Goal: Task Accomplishment & Management: Manage account settings

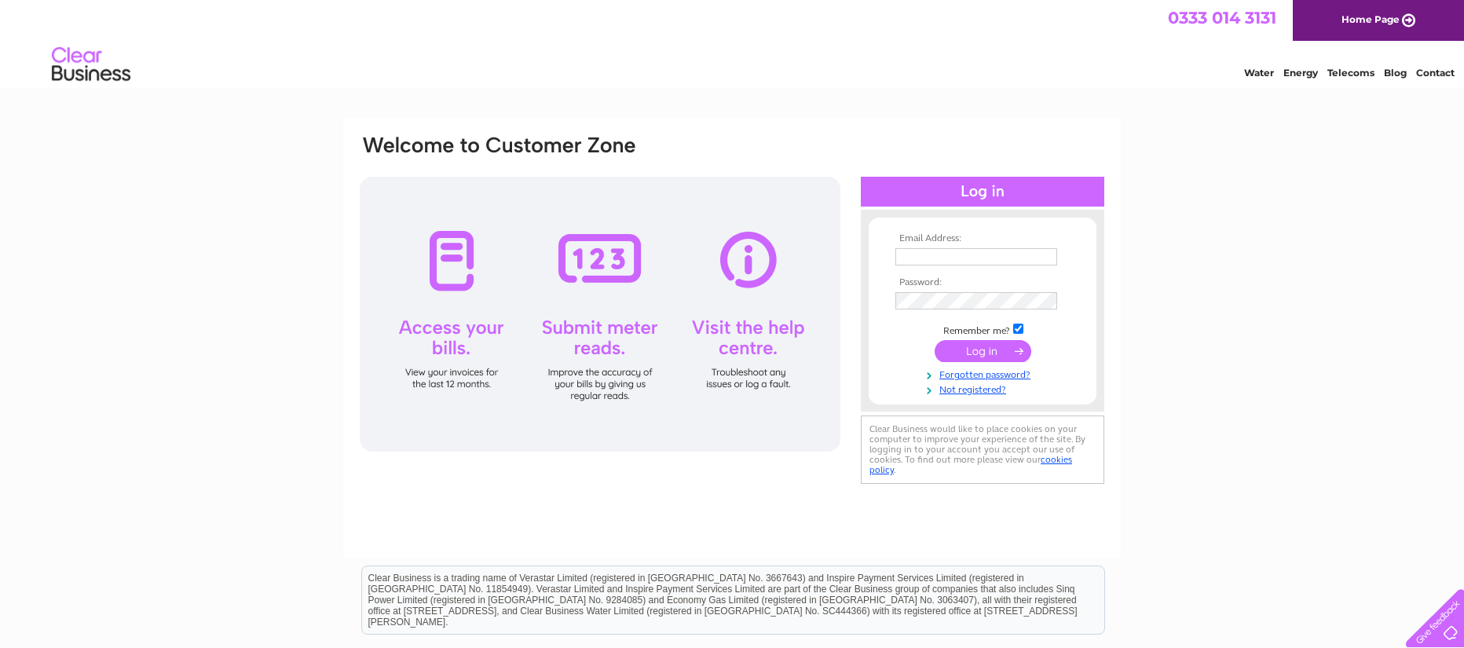
click at [448, 331] on div at bounding box center [600, 314] width 481 height 275
click at [917, 256] on input "text" at bounding box center [976, 257] width 163 height 19
type input "jill_lyle11969@outlook.com"
click at [977, 348] on input "submit" at bounding box center [983, 351] width 97 height 22
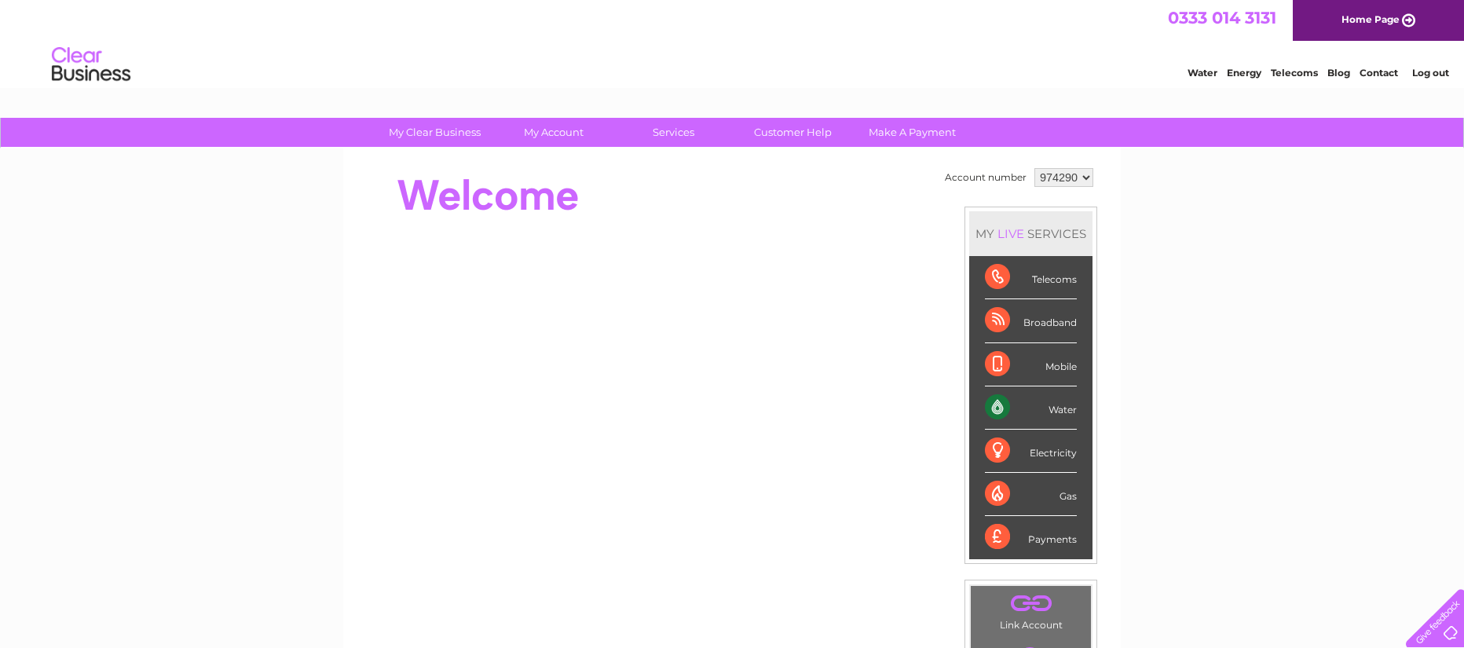
click at [1031, 409] on div "Water" at bounding box center [1031, 407] width 92 height 43
click at [994, 411] on div "Water" at bounding box center [1031, 407] width 92 height 43
click at [995, 409] on div "Water" at bounding box center [1031, 407] width 92 height 43
drag, startPoint x: 995, startPoint y: 409, endPoint x: 1057, endPoint y: 408, distance: 62.1
click at [1057, 408] on div "Water" at bounding box center [1031, 407] width 92 height 43
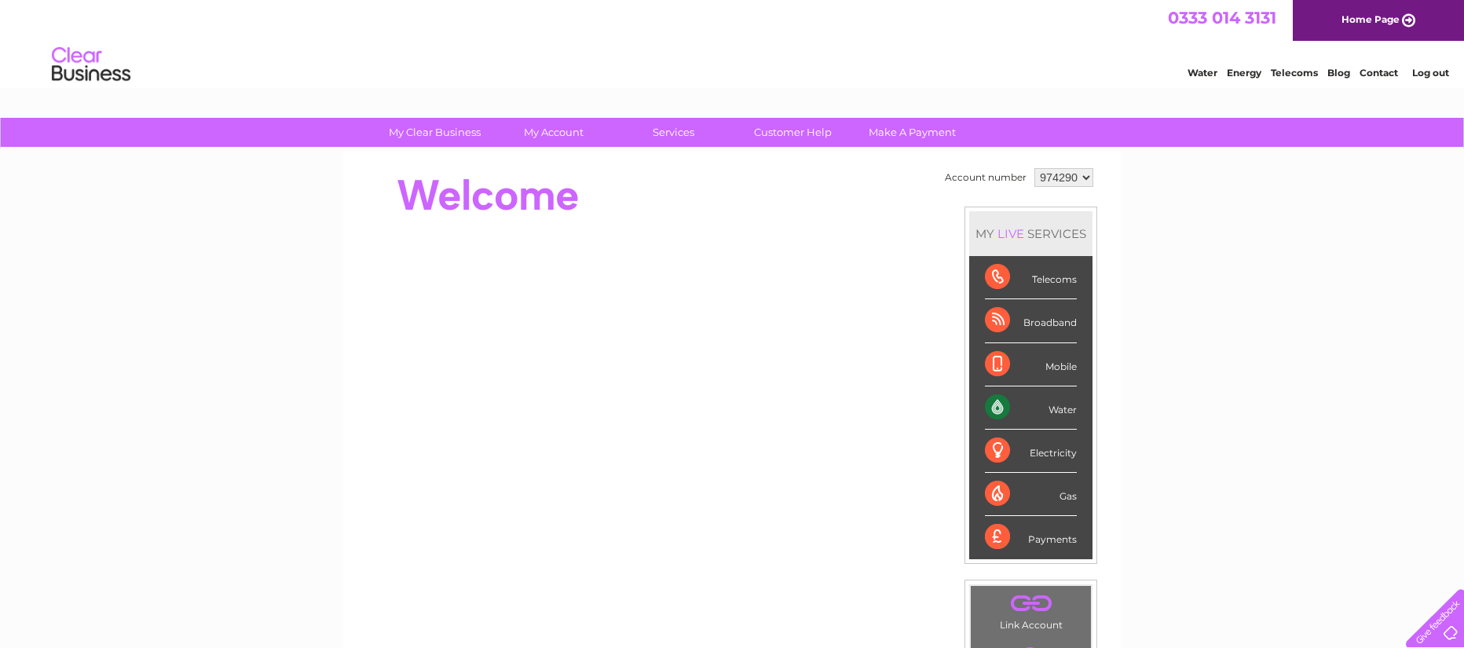
click at [1059, 408] on div "Water" at bounding box center [1031, 407] width 92 height 43
click at [1030, 416] on div "Water" at bounding box center [1031, 407] width 92 height 43
click at [1032, 413] on div "Water" at bounding box center [1031, 407] width 92 height 43
click at [996, 405] on div "Water" at bounding box center [1031, 407] width 92 height 43
click at [996, 401] on div "Water" at bounding box center [1031, 407] width 92 height 43
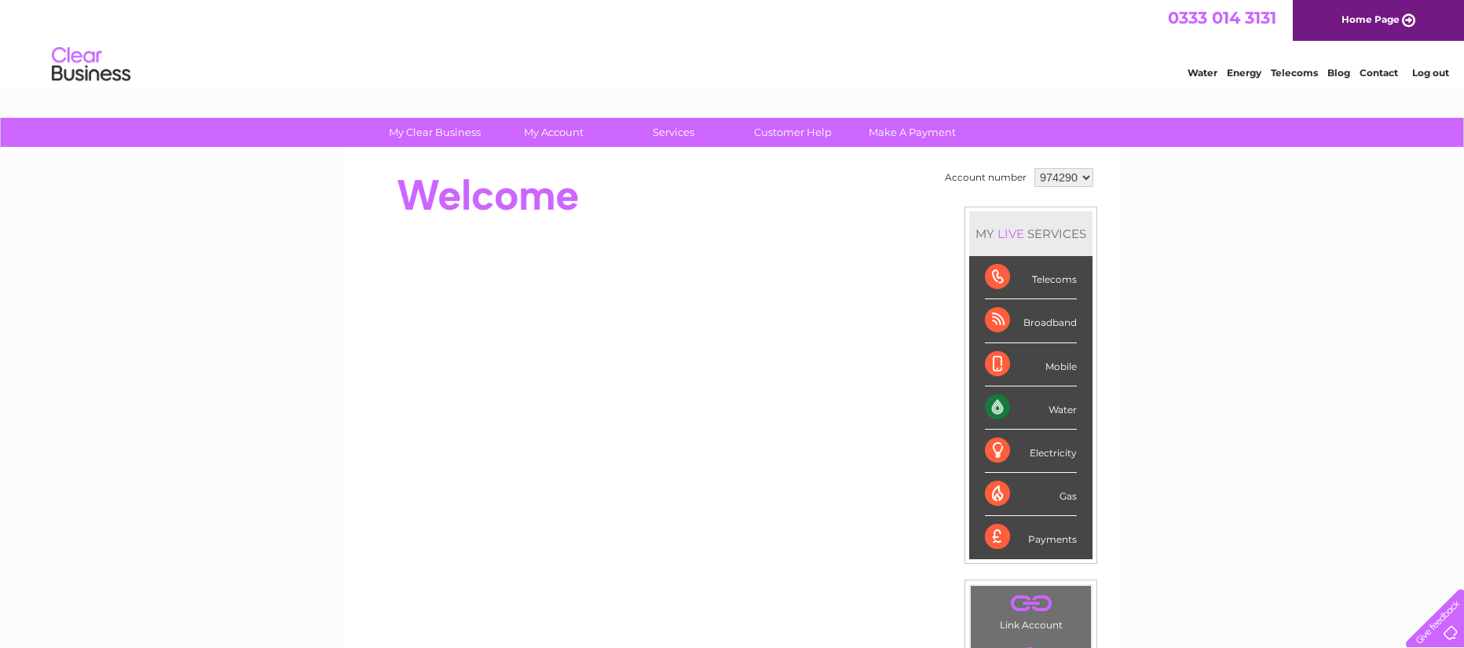
scroll to position [236, 0]
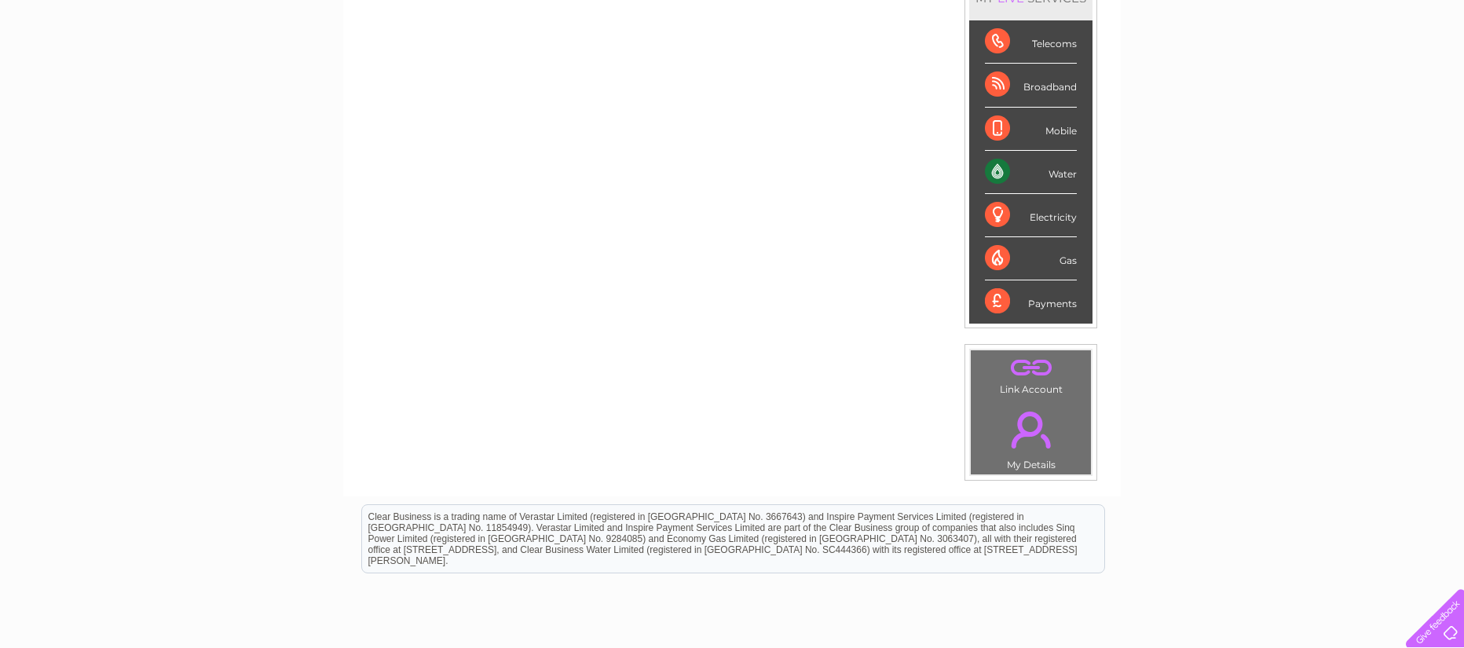
click at [996, 173] on div "Water" at bounding box center [1031, 172] width 92 height 43
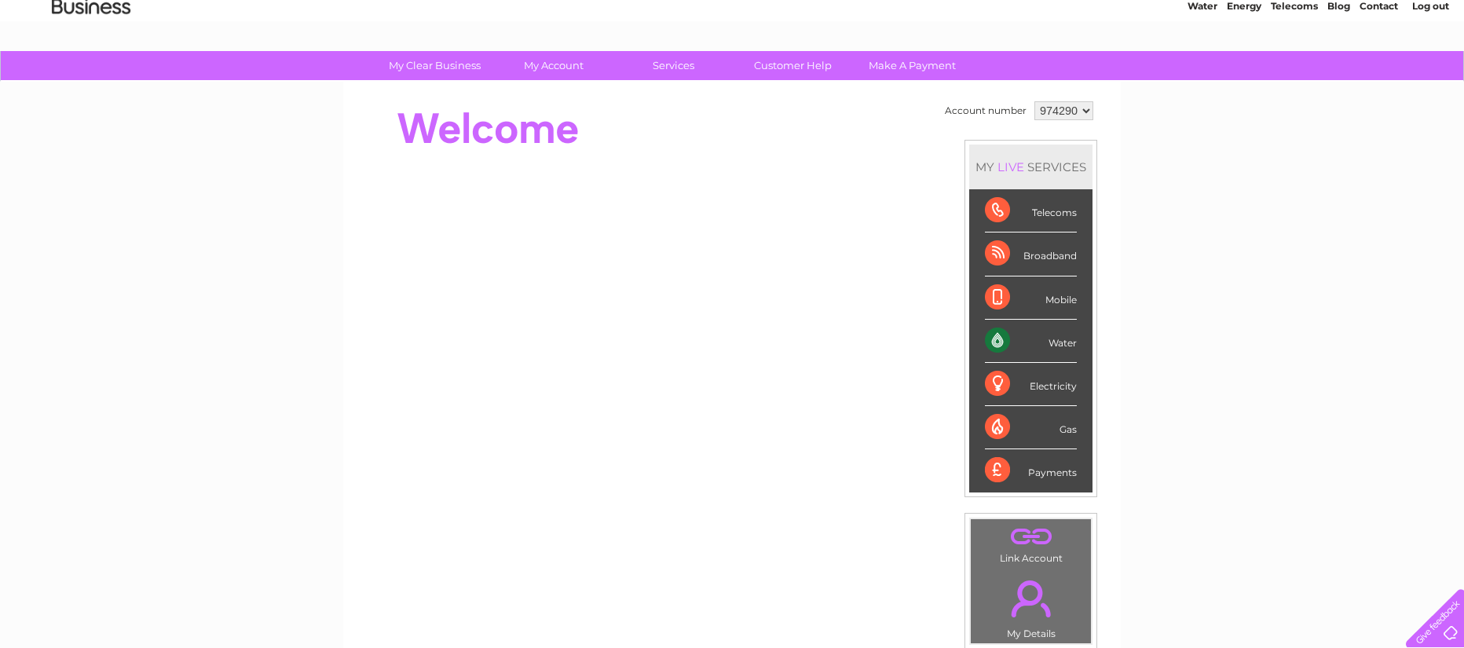
scroll to position [0, 0]
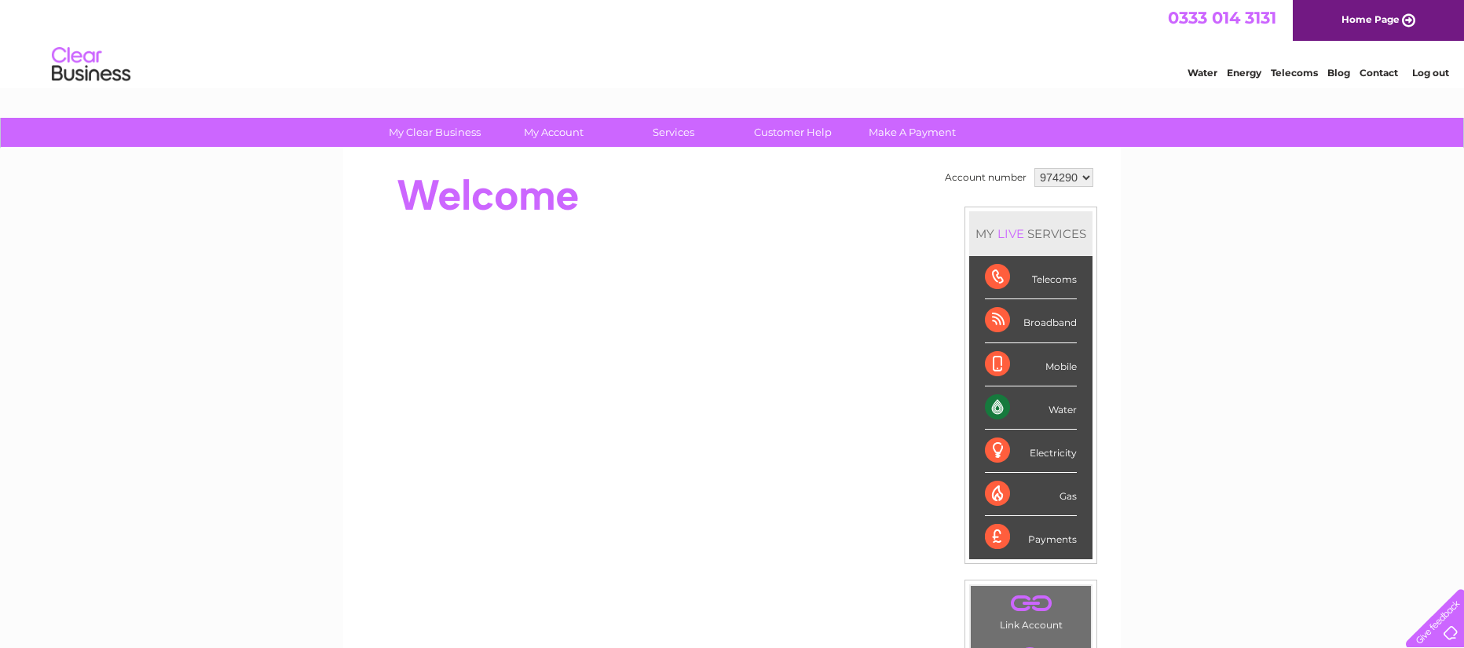
click at [1087, 182] on select "974290" at bounding box center [1063, 177] width 59 height 19
click at [1087, 183] on select "974290" at bounding box center [1063, 177] width 59 height 19
click at [996, 405] on div "Water" at bounding box center [1031, 407] width 92 height 43
click at [998, 405] on div "Water" at bounding box center [1031, 407] width 92 height 43
click at [1066, 414] on div "Water" at bounding box center [1031, 407] width 92 height 43
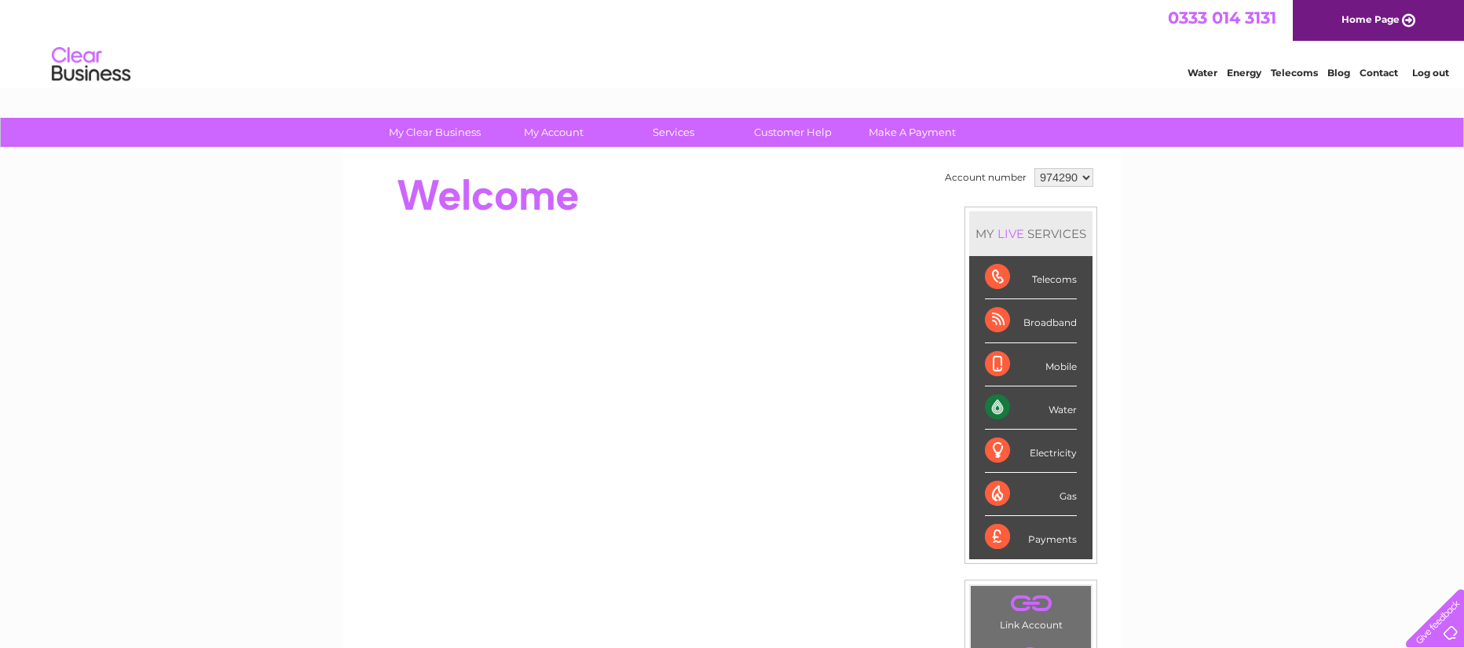
click at [1066, 414] on div "Water" at bounding box center [1031, 407] width 92 height 43
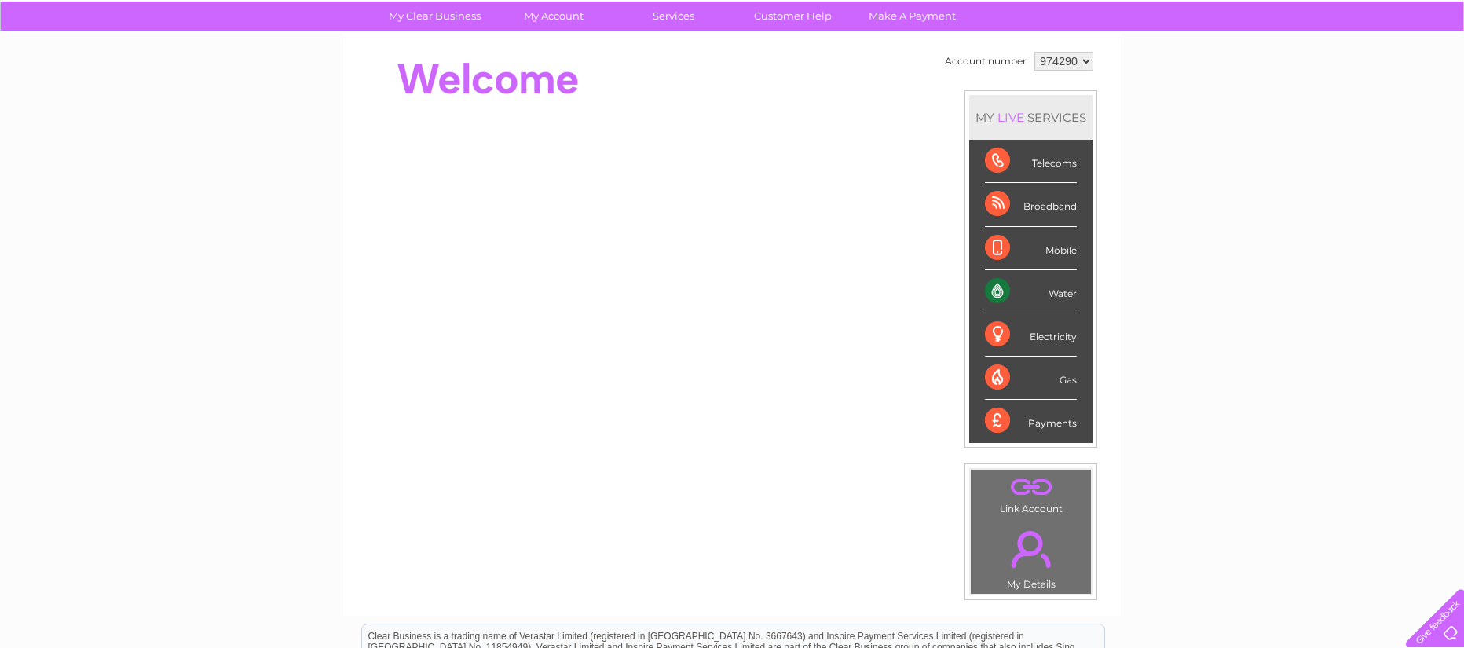
scroll to position [79, 0]
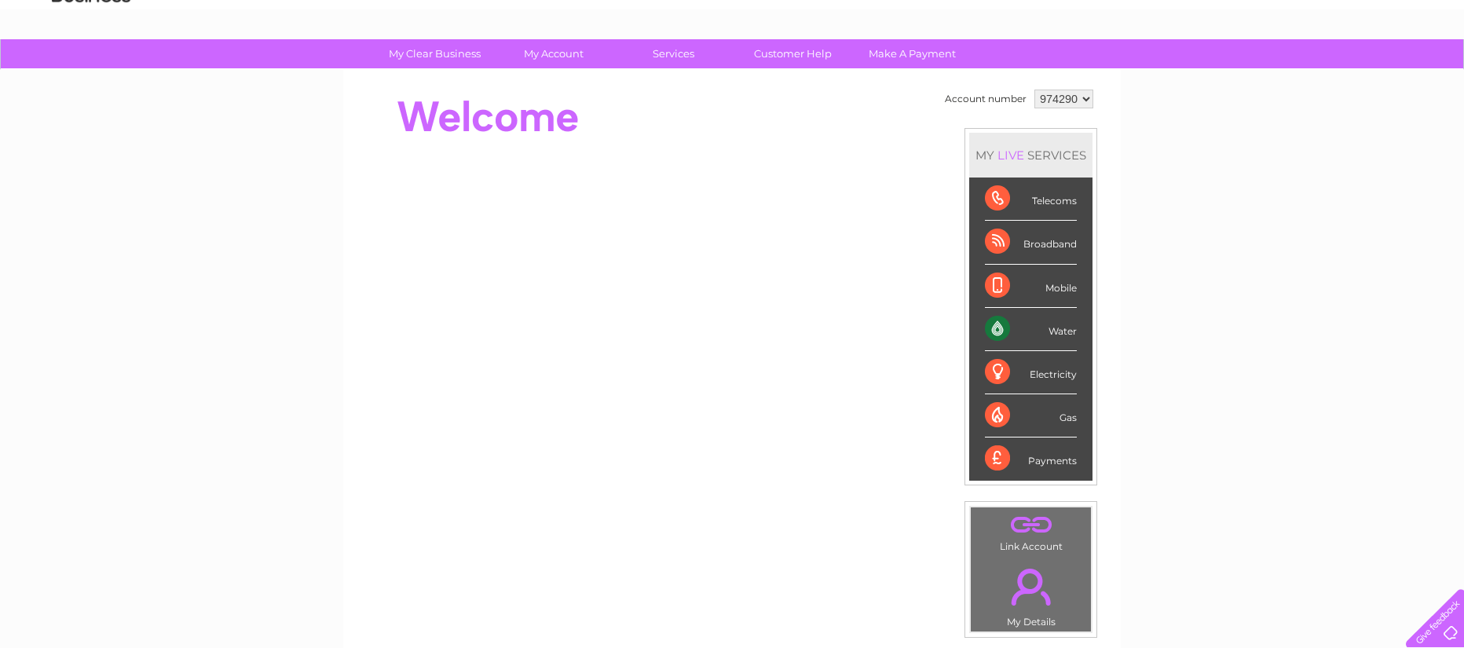
click at [1027, 156] on div "MY LIVE SERVICES" at bounding box center [1030, 155] width 123 height 45
click at [1048, 288] on div "Mobile" at bounding box center [1031, 286] width 92 height 43
drag, startPoint x: 1048, startPoint y: 288, endPoint x: 1064, endPoint y: 291, distance: 16.8
click at [1064, 291] on div "Mobile" at bounding box center [1031, 286] width 92 height 43
click at [1058, 333] on div "Water" at bounding box center [1031, 329] width 92 height 43
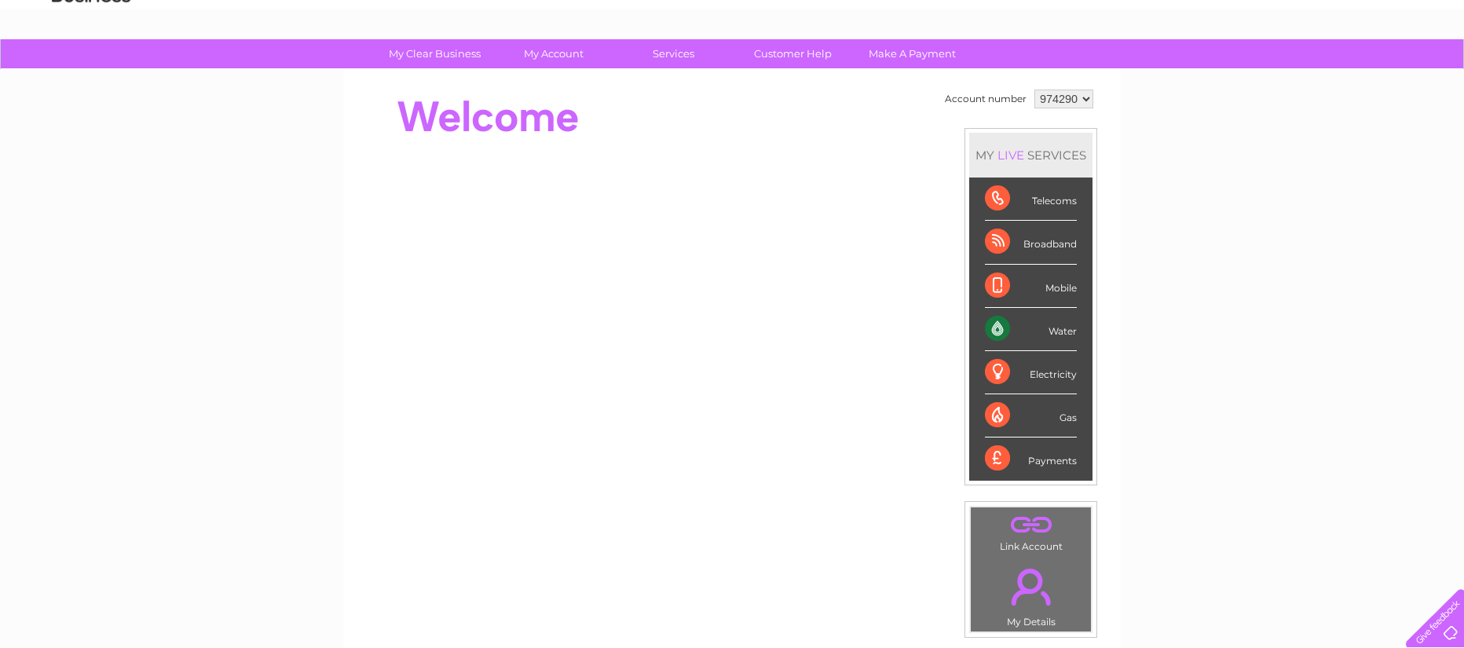
click at [1051, 329] on div "Water" at bounding box center [1031, 329] width 92 height 43
click at [1041, 328] on div "Water" at bounding box center [1031, 329] width 92 height 43
click at [1006, 337] on div "Water" at bounding box center [1031, 329] width 92 height 43
click at [1000, 329] on div "Water" at bounding box center [1031, 329] width 92 height 43
click at [1063, 335] on div "Water" at bounding box center [1031, 329] width 92 height 43
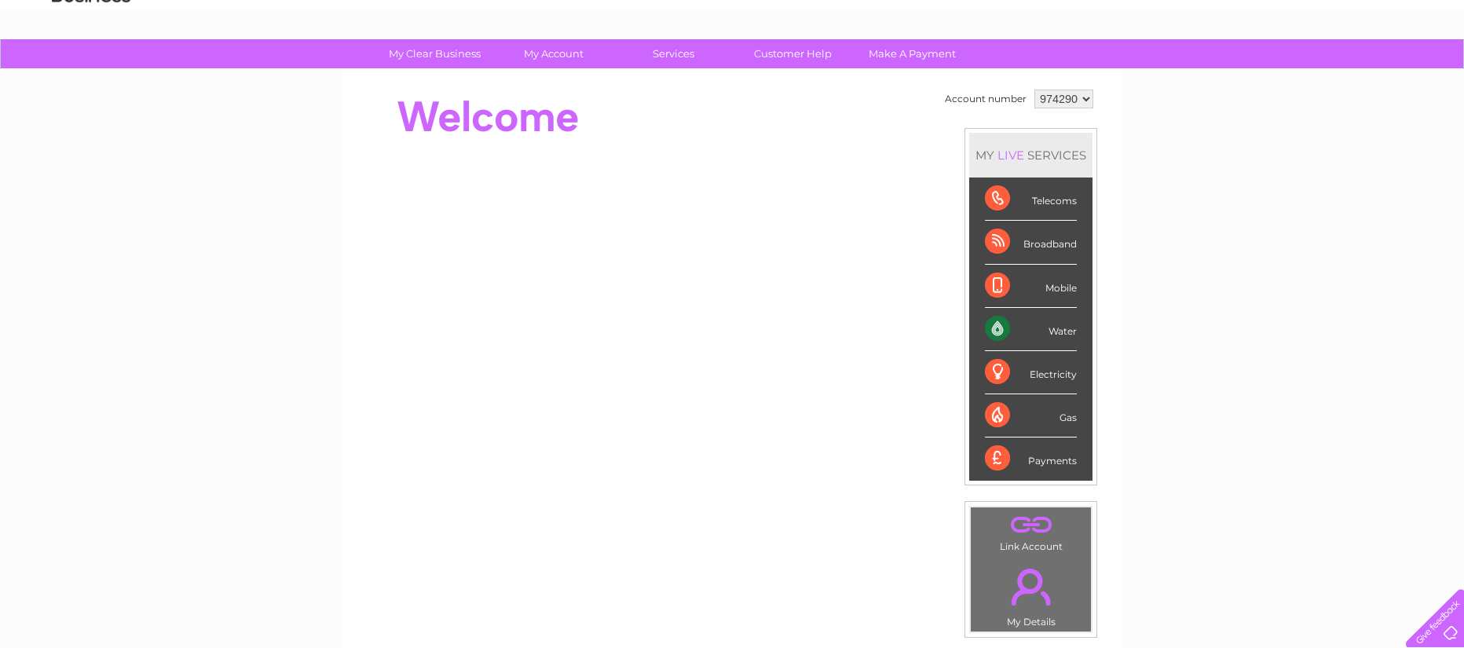
click at [1062, 335] on div "Water" at bounding box center [1031, 329] width 92 height 43
click at [1073, 333] on div "Water" at bounding box center [1031, 329] width 92 height 43
click at [1032, 317] on div "Water" at bounding box center [1031, 329] width 92 height 43
click at [996, 326] on div "Water" at bounding box center [1031, 329] width 92 height 43
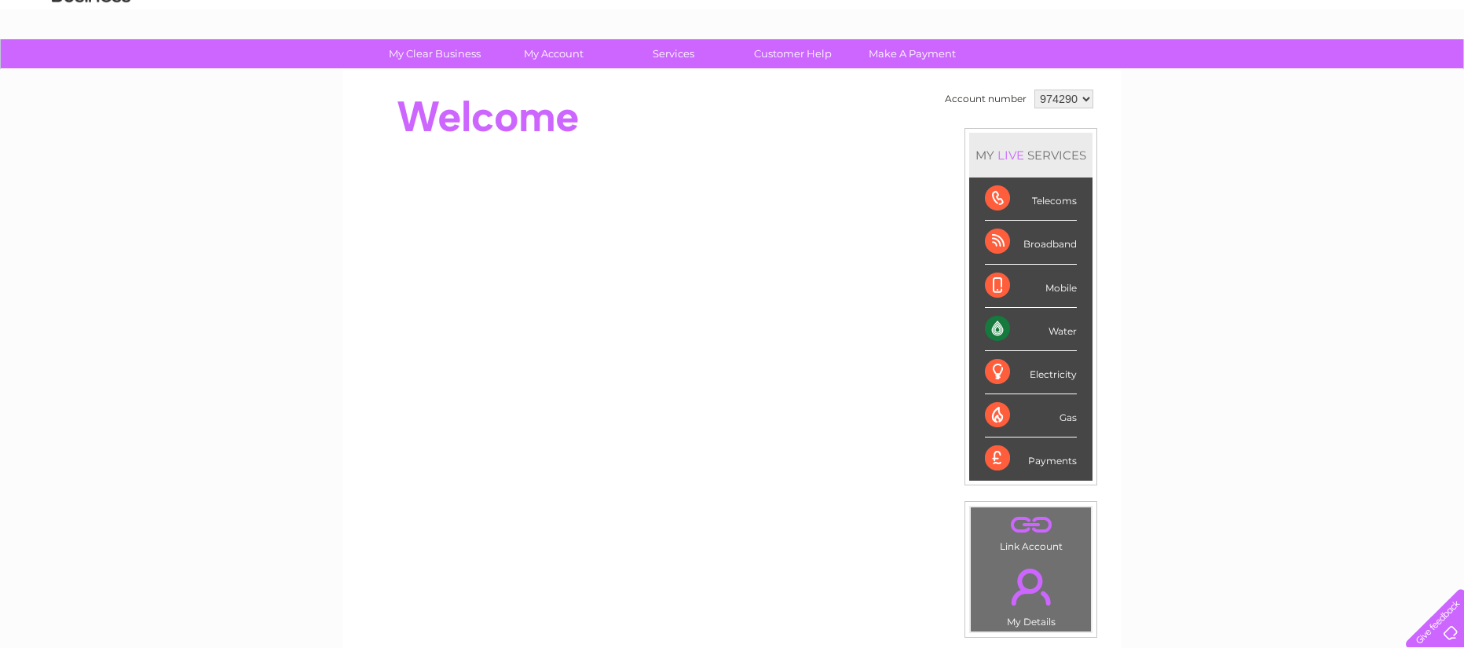
click at [1002, 326] on div "Water" at bounding box center [1031, 329] width 92 height 43
click at [1051, 331] on div "Water" at bounding box center [1031, 329] width 92 height 43
click at [996, 330] on div "Water" at bounding box center [1031, 329] width 92 height 43
click at [997, 328] on div "Water" at bounding box center [1031, 329] width 92 height 43
click at [994, 328] on div "Water" at bounding box center [1031, 329] width 92 height 43
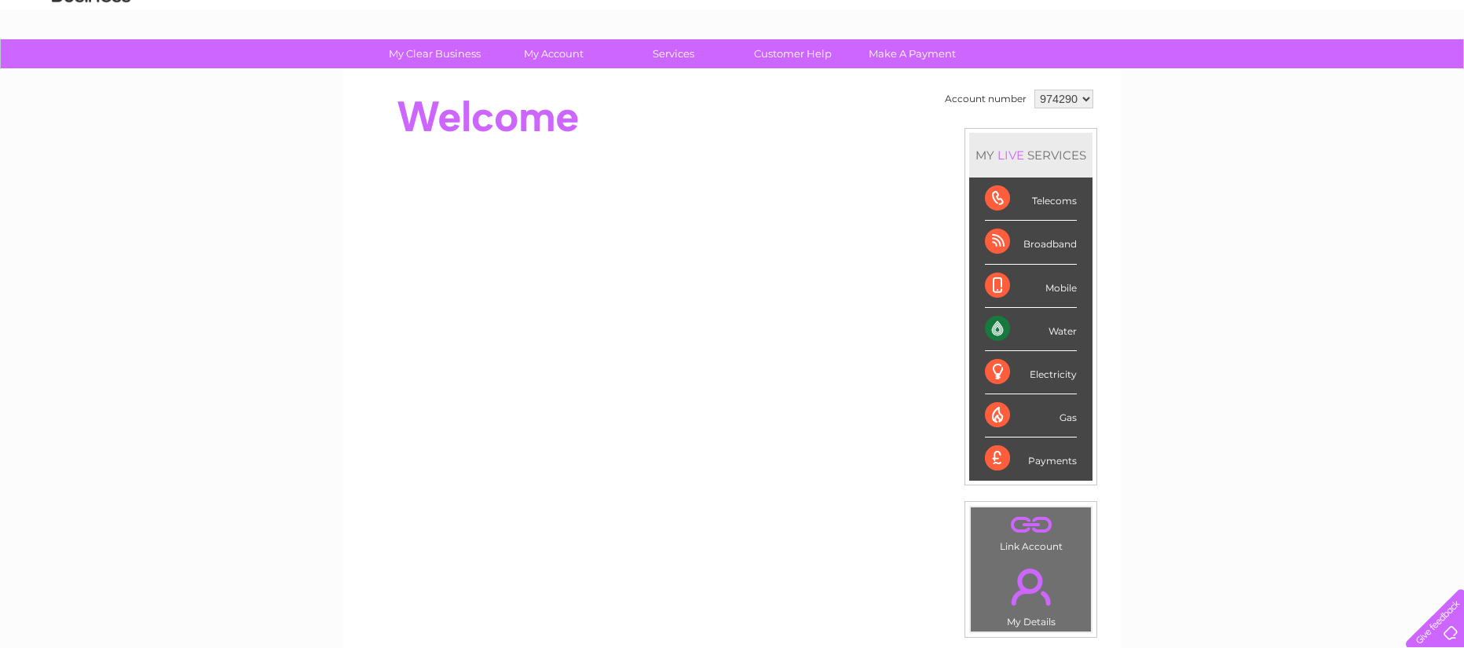
drag, startPoint x: 994, startPoint y: 339, endPoint x: 990, endPoint y: 328, distance: 10.7
click at [998, 335] on div "Water" at bounding box center [1031, 329] width 92 height 43
click at [993, 329] on div "Water" at bounding box center [1031, 329] width 92 height 43
click at [993, 328] on div "Water" at bounding box center [1031, 329] width 92 height 43
click at [1000, 330] on div "Water" at bounding box center [1031, 329] width 92 height 43
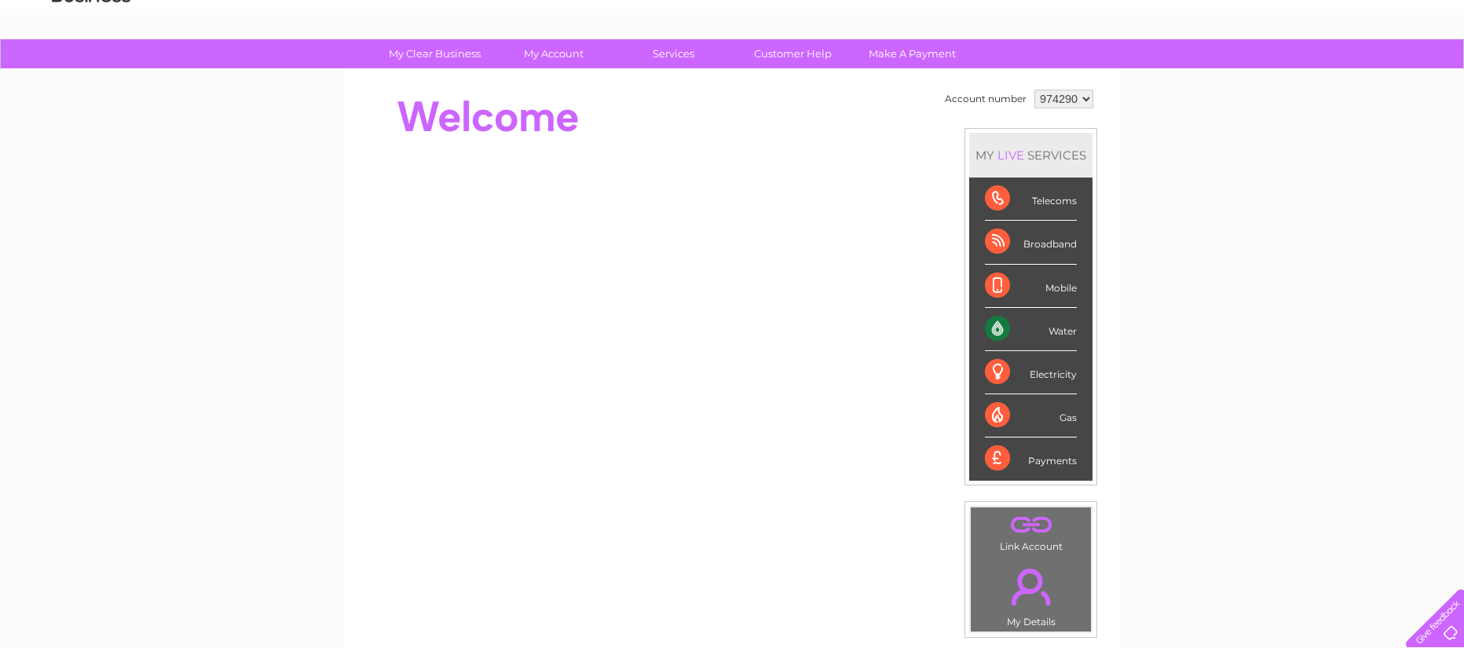
click at [998, 331] on div "Water" at bounding box center [1031, 329] width 92 height 43
drag, startPoint x: 998, startPoint y: 331, endPoint x: 1057, endPoint y: 328, distance: 59.8
click at [1057, 328] on div "Water" at bounding box center [1031, 329] width 92 height 43
click at [1057, 330] on div "Water" at bounding box center [1031, 329] width 92 height 43
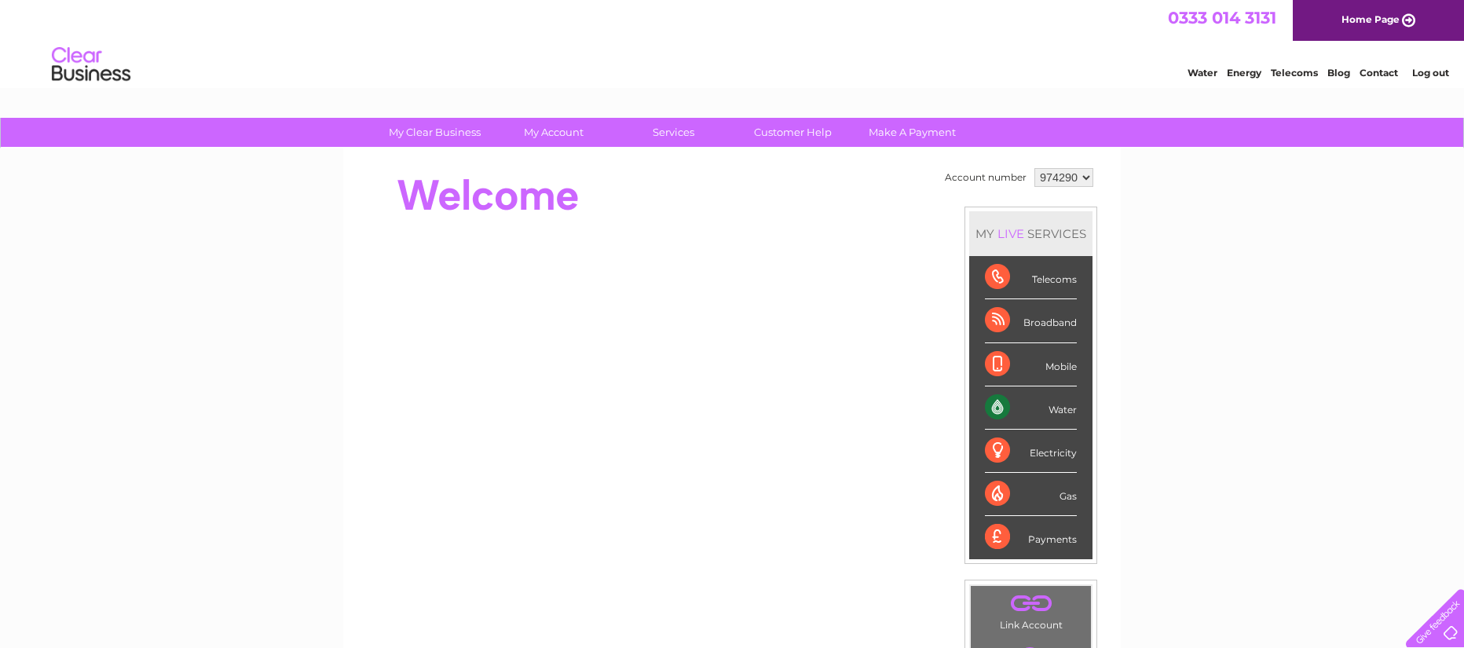
click at [1066, 408] on div "Water" at bounding box center [1031, 407] width 92 height 43
click at [992, 403] on div "Water" at bounding box center [1031, 407] width 92 height 43
click at [994, 404] on div "Water" at bounding box center [1031, 407] width 92 height 43
click at [997, 407] on div "Water" at bounding box center [1031, 407] width 92 height 43
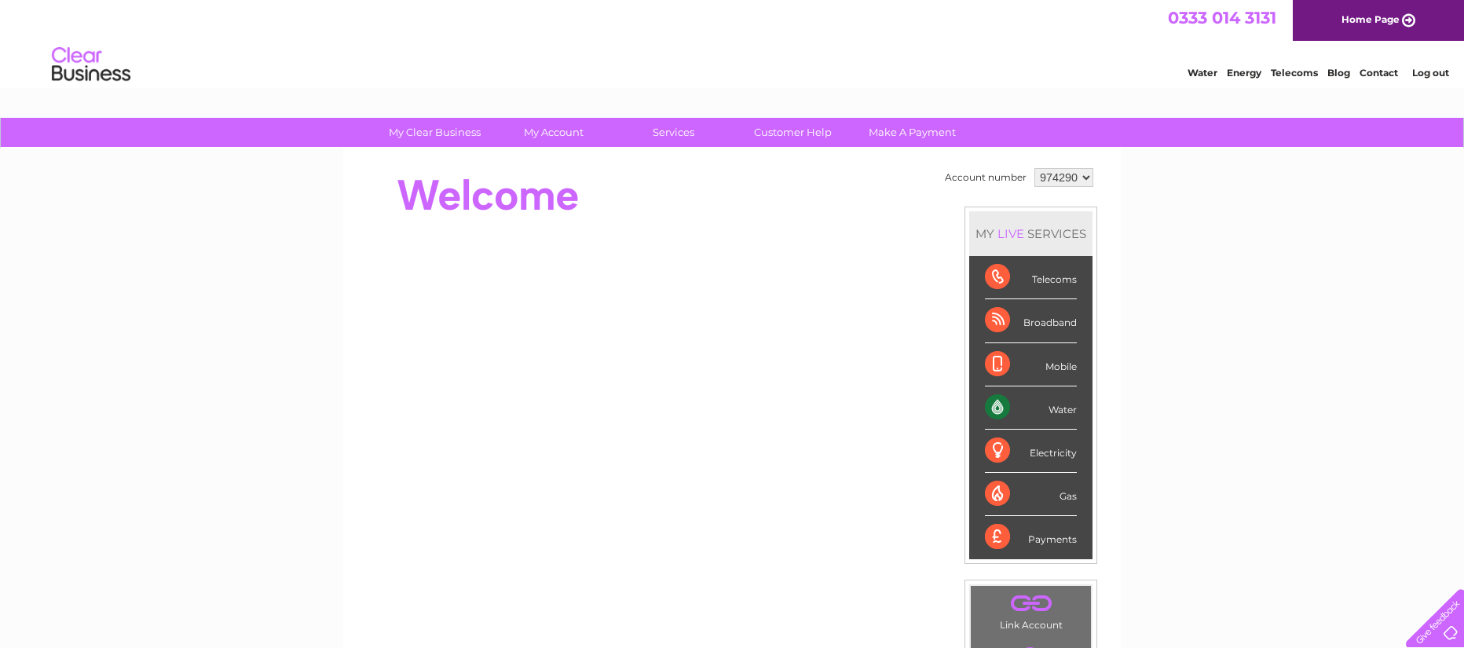
click at [996, 407] on div "Water" at bounding box center [1031, 407] width 92 height 43
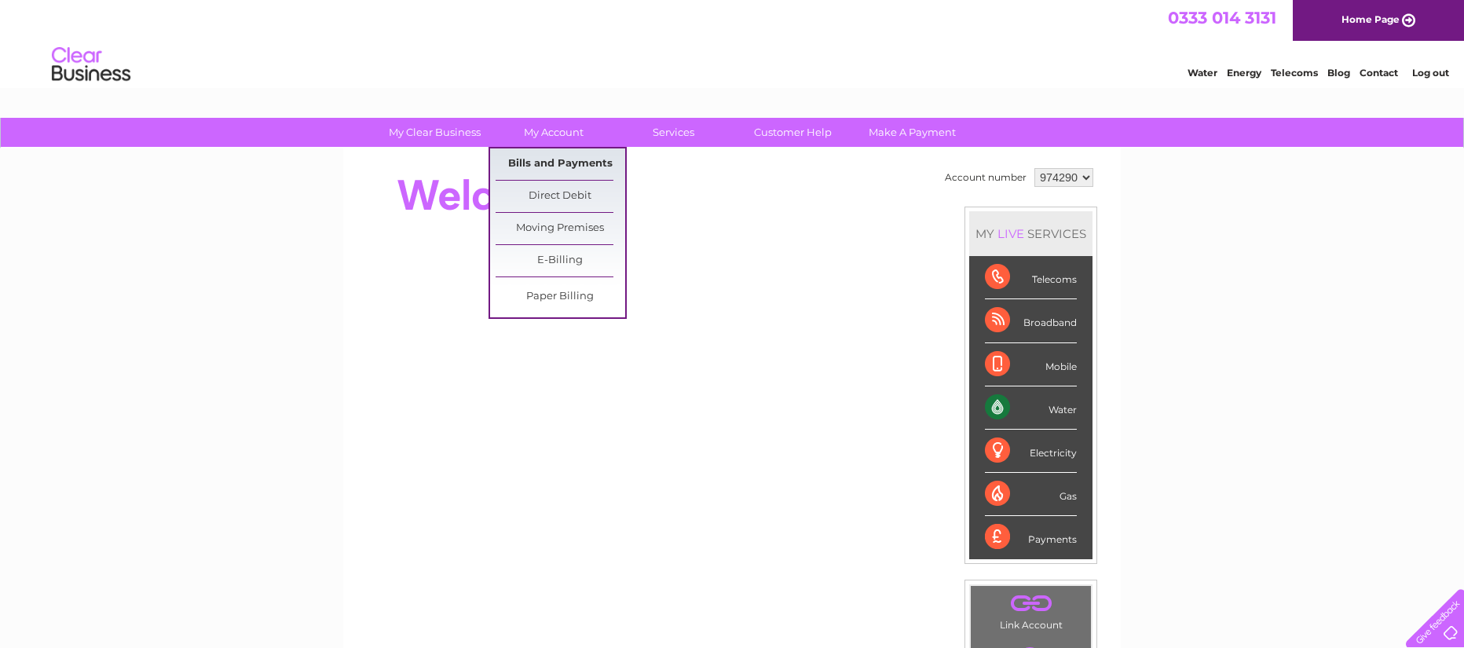
click at [548, 160] on link "Bills and Payments" at bounding box center [561, 163] width 130 height 31
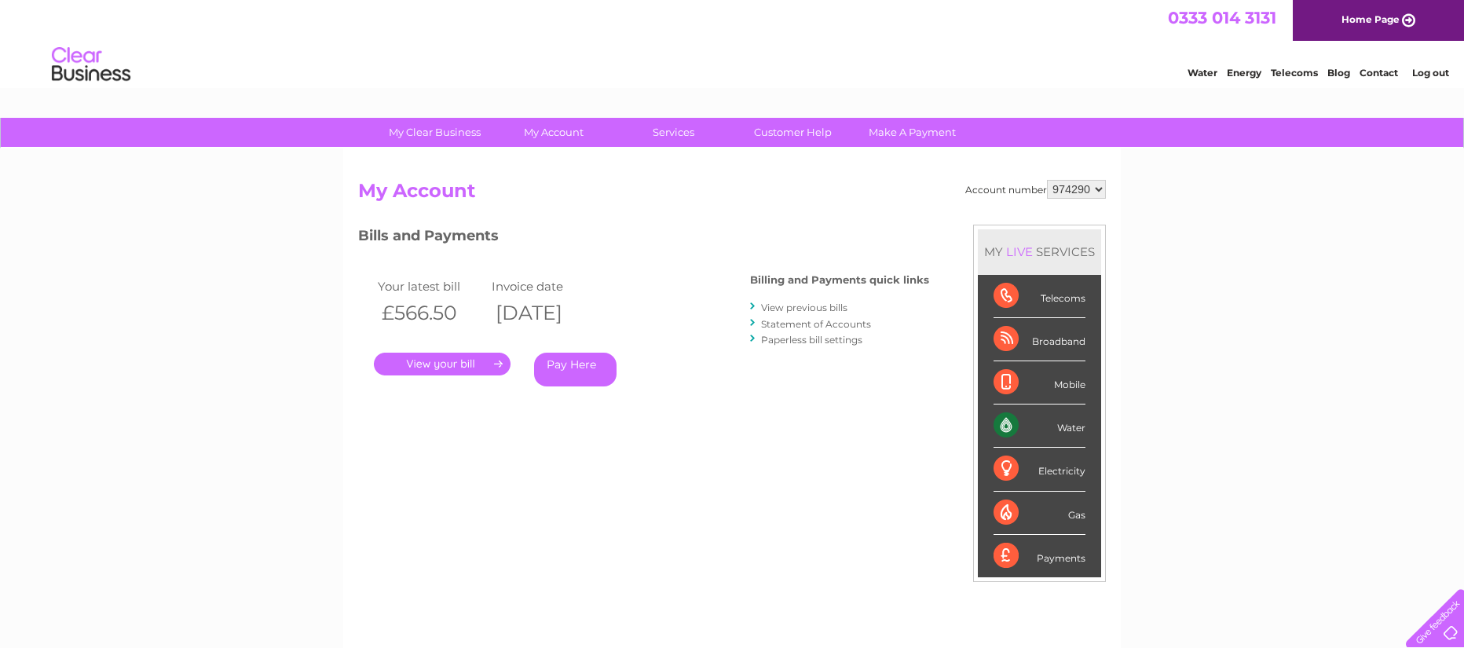
click at [445, 363] on link "." at bounding box center [442, 364] width 137 height 23
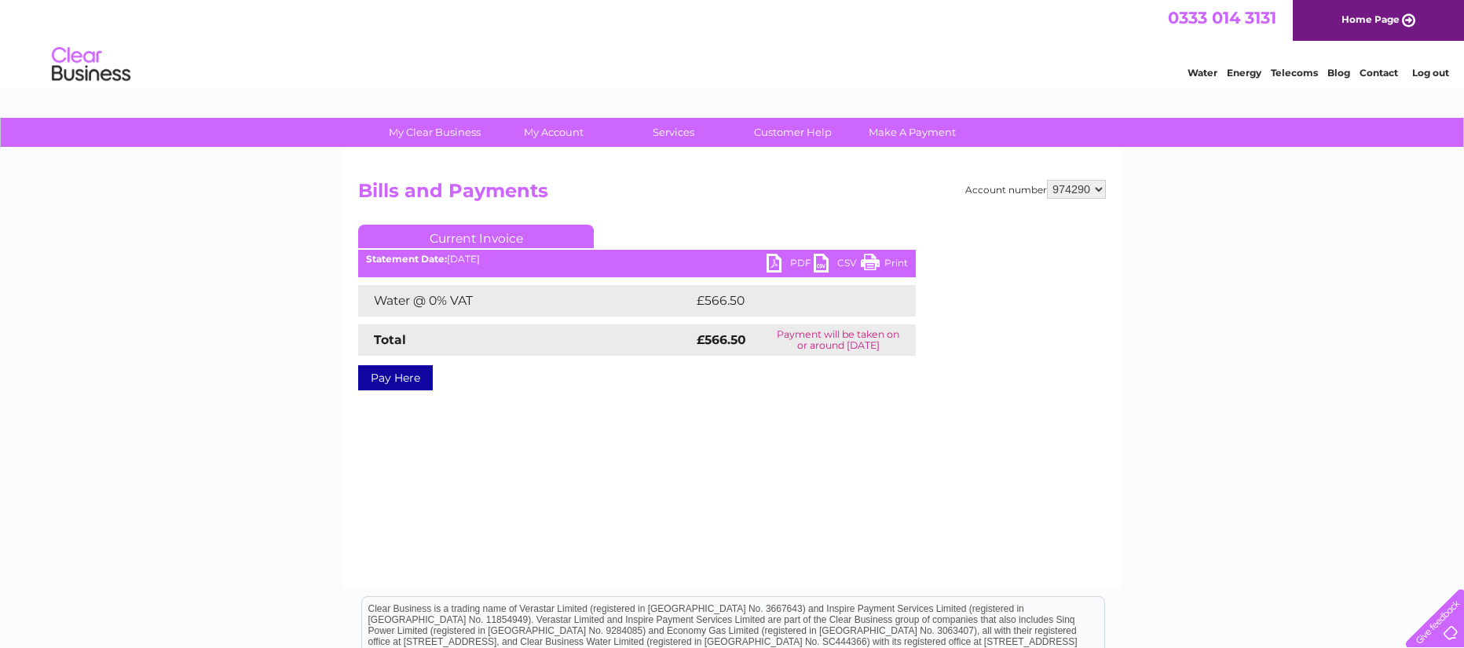
click at [1426, 70] on link "Log out" at bounding box center [1430, 73] width 37 height 12
